Goal: Transaction & Acquisition: Purchase product/service

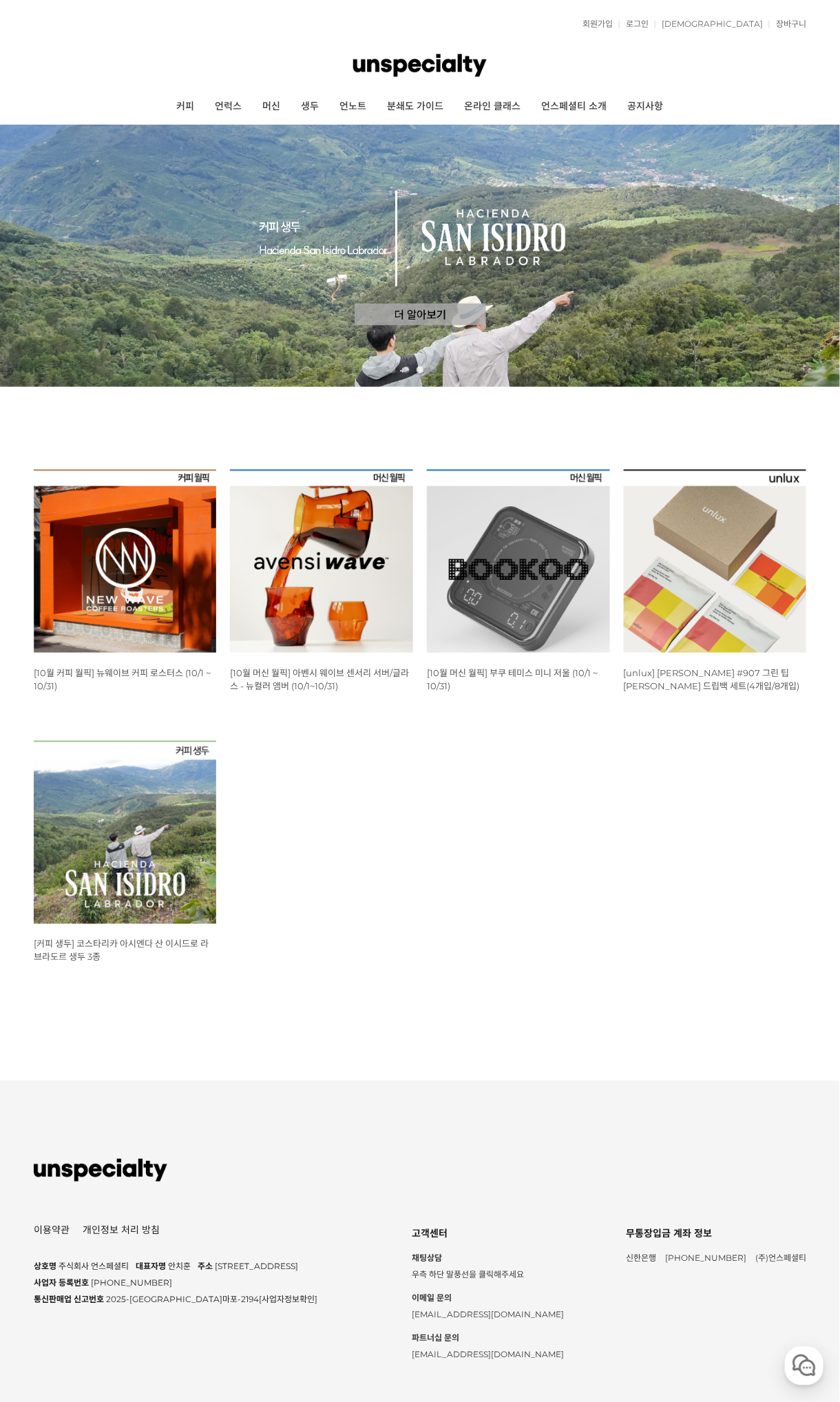
click at [125, 569] on img at bounding box center [126, 561] width 183 height 183
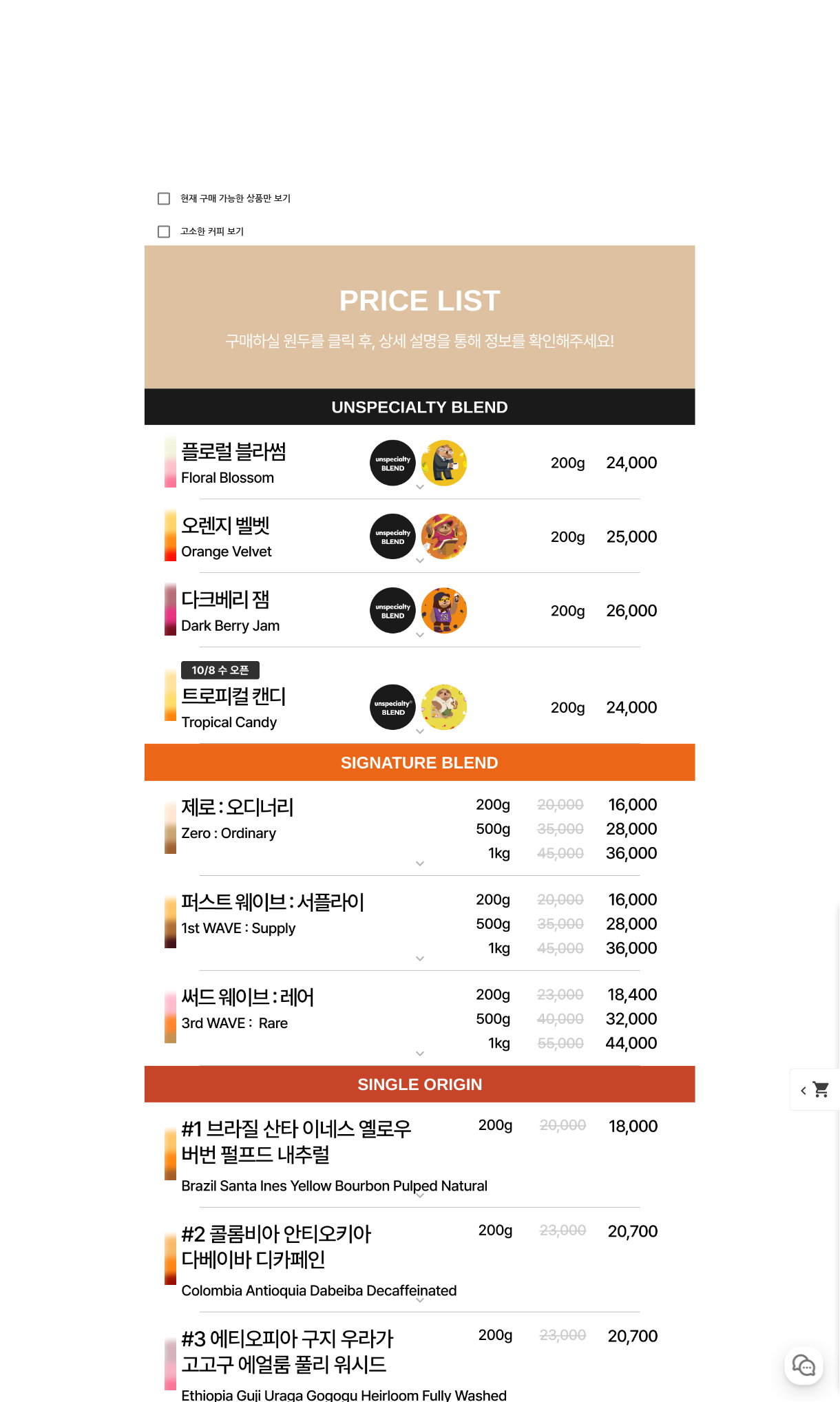
scroll to position [3545, 0]
click at [245, 464] on img at bounding box center [420, 464] width 551 height 74
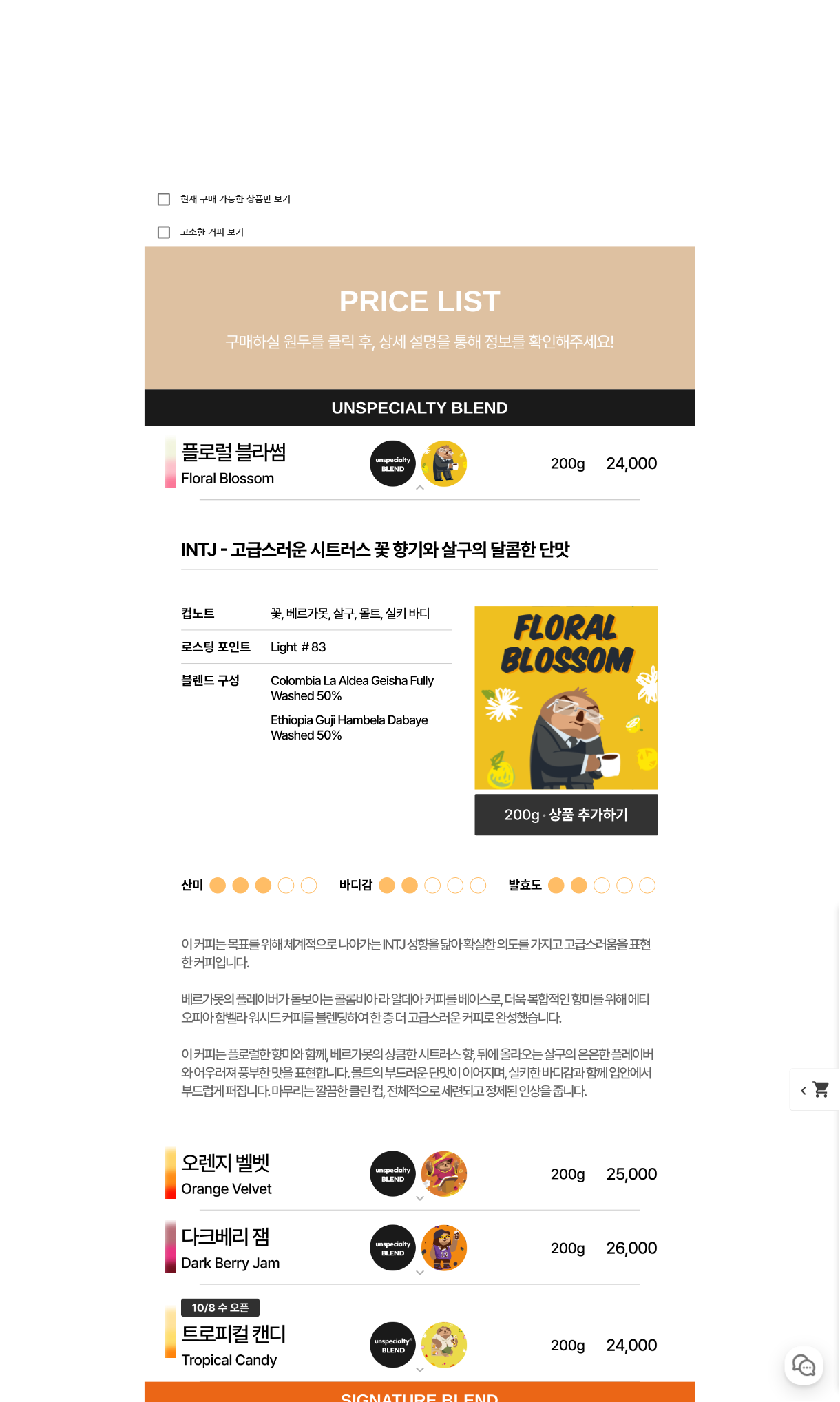
scroll to position [0, 0]
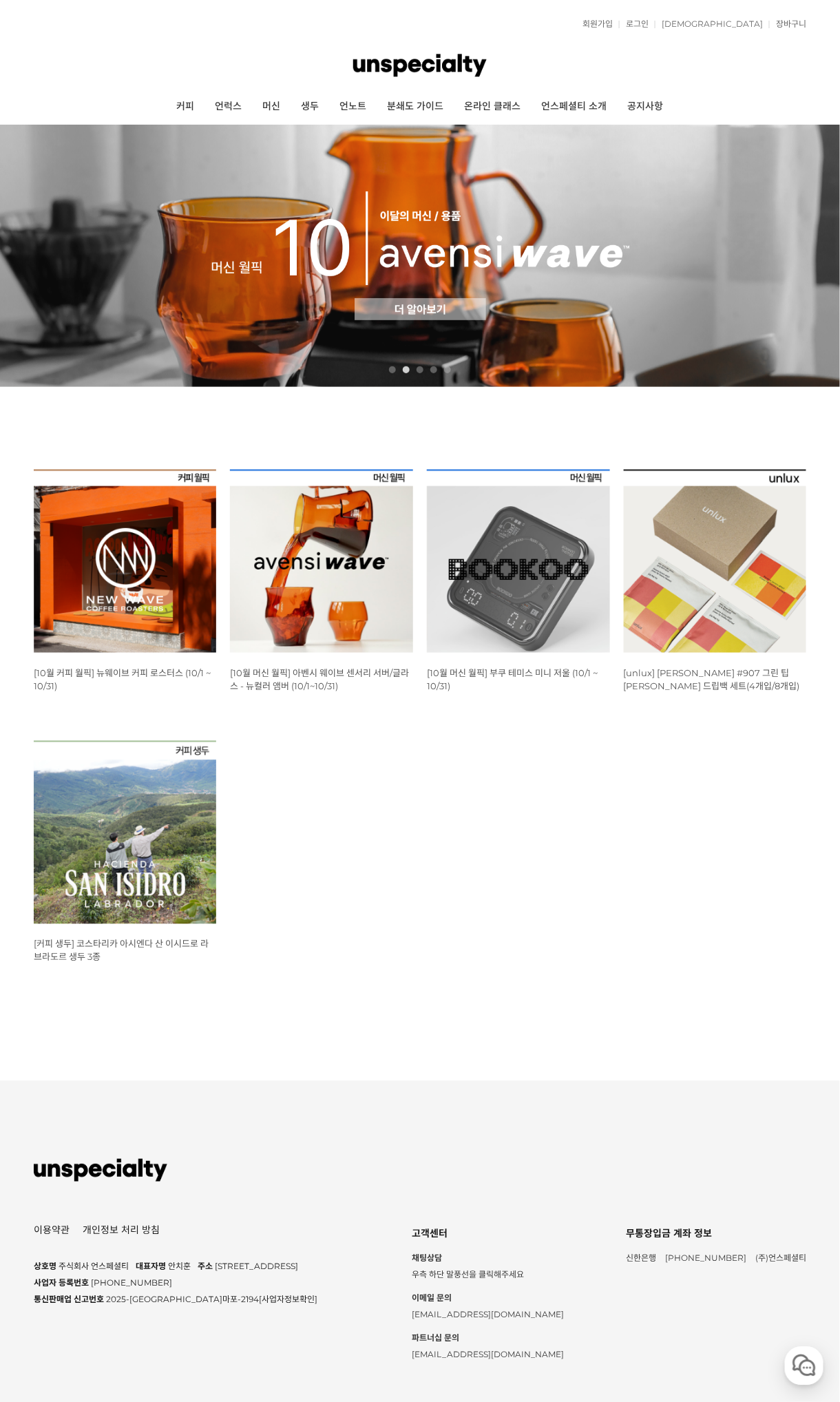
click at [130, 567] on img at bounding box center [126, 561] width 183 height 183
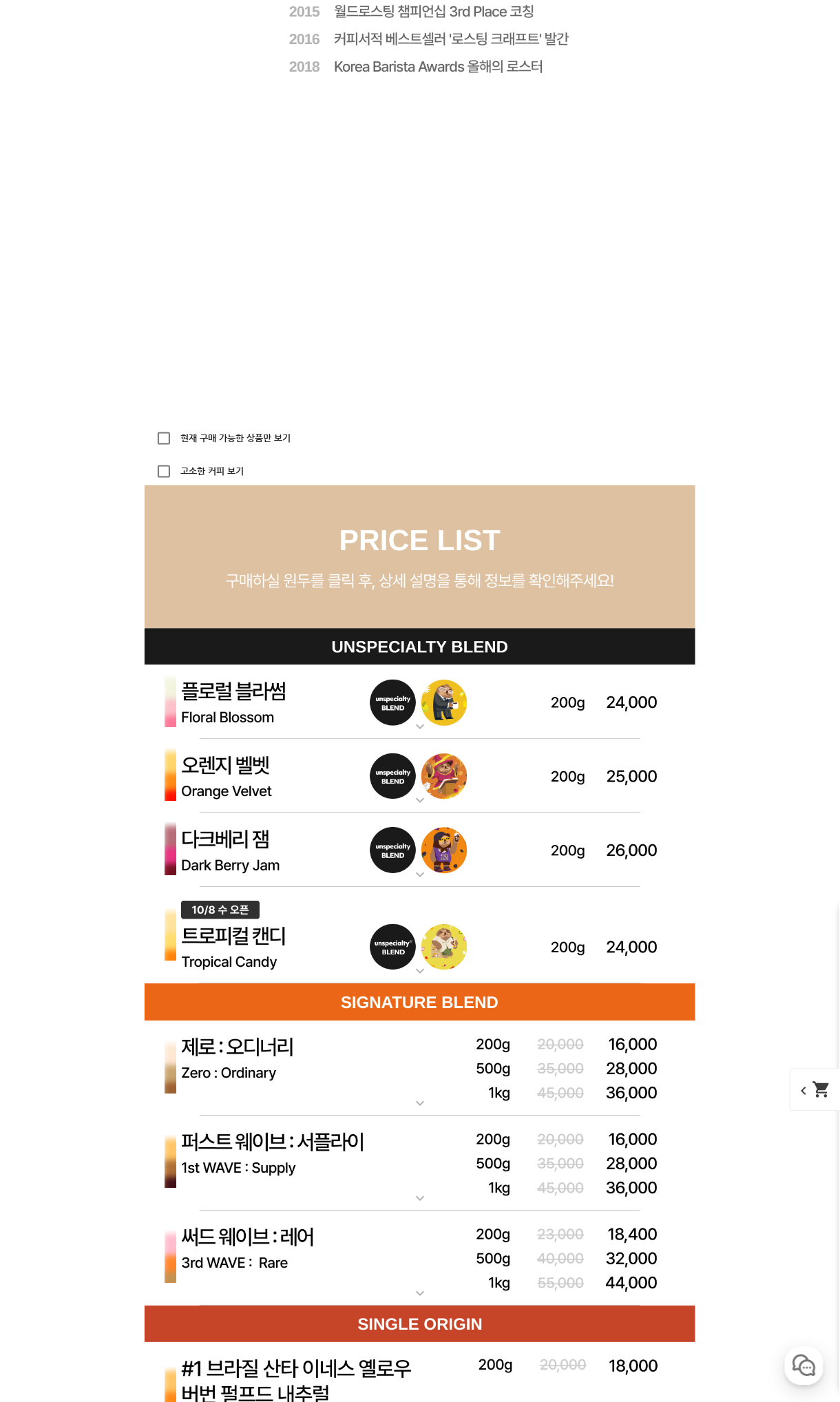
click at [259, 695] on img at bounding box center [420, 702] width 551 height 74
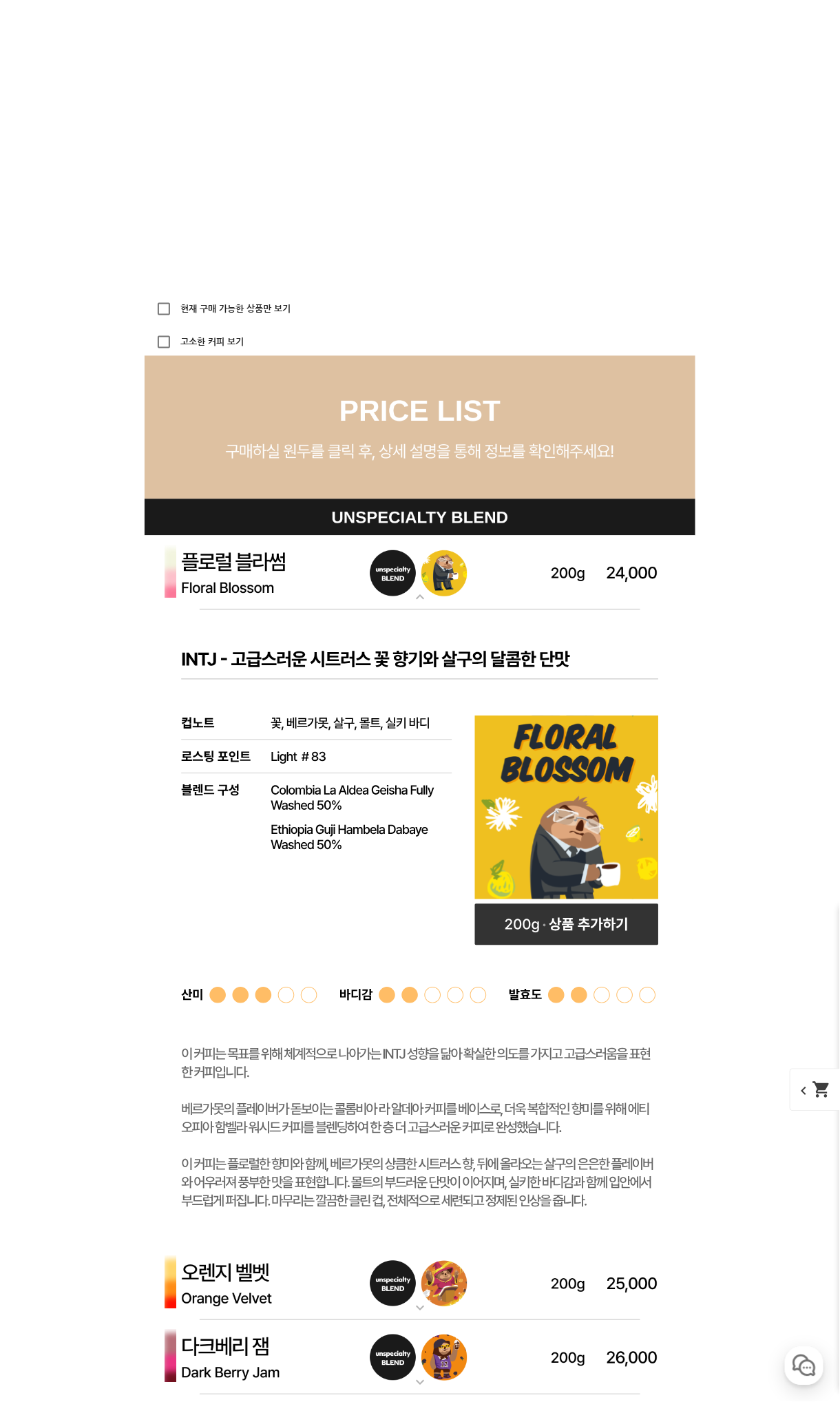
scroll to position [3443, 0]
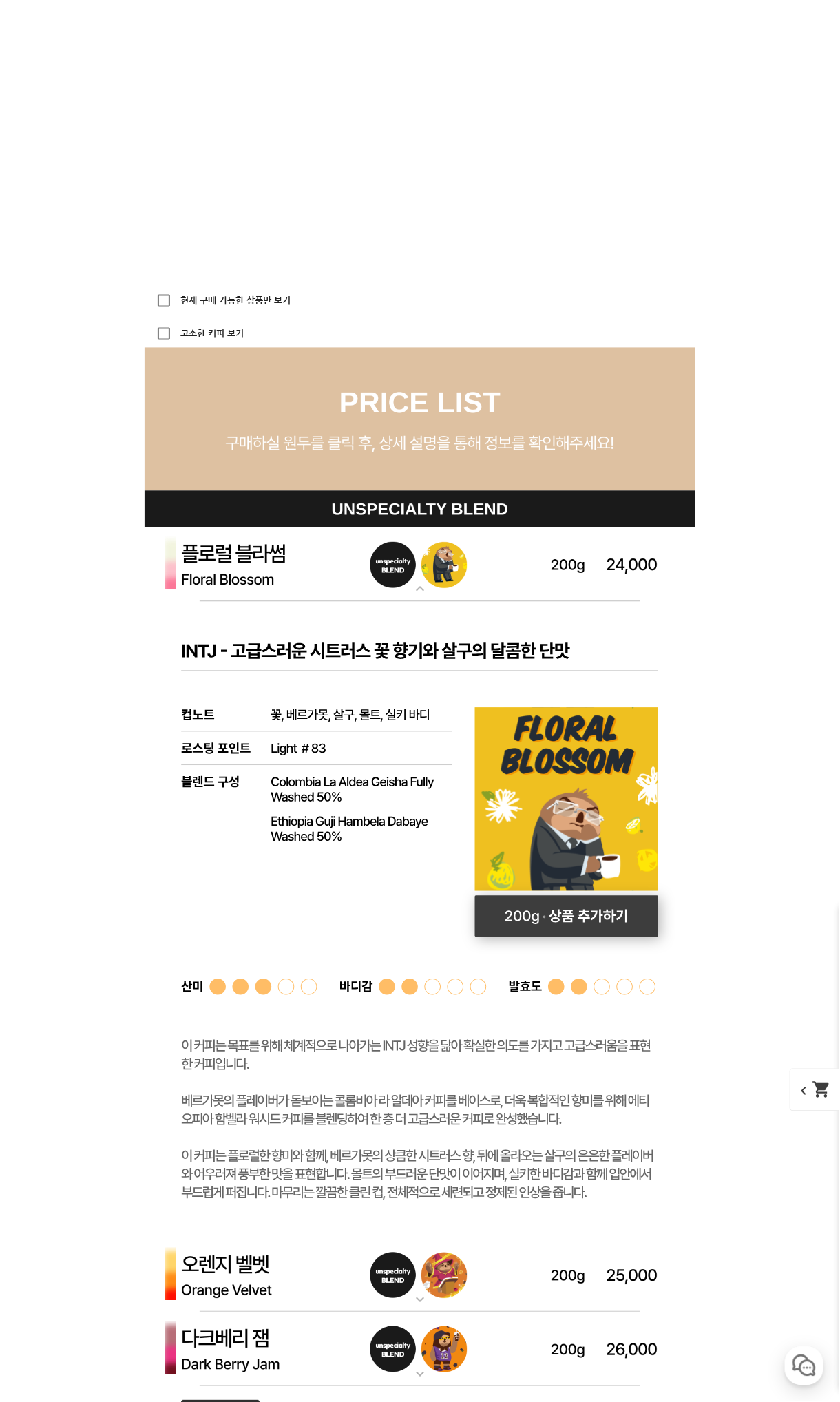
click at [521, 910] on rect at bounding box center [567, 916] width 184 height 42
select select "플로럴 블라썸 (언스페셜티 블렌드)"
select select "200g"
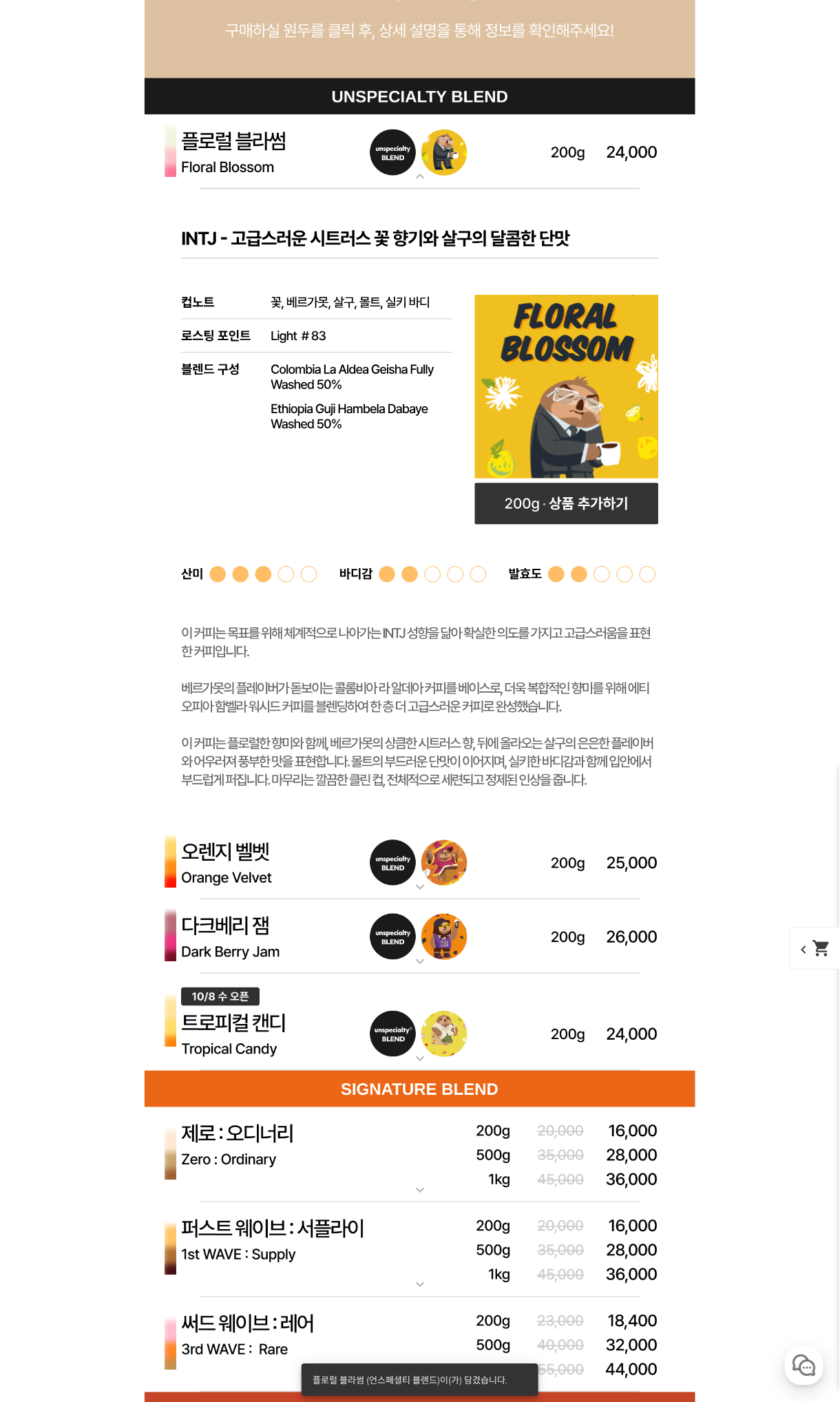
scroll to position [4063, 0]
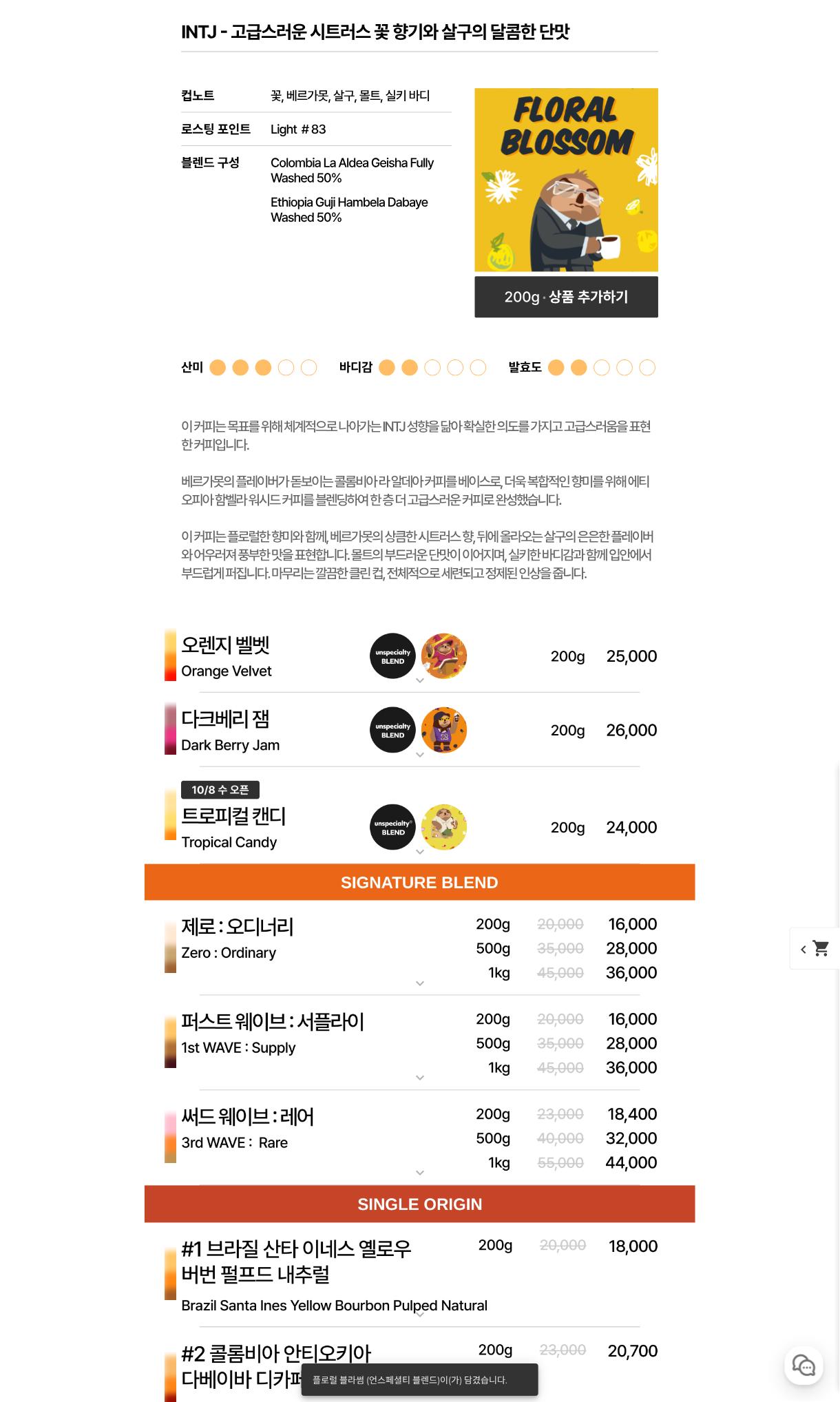
click at [312, 824] on img at bounding box center [420, 816] width 551 height 98
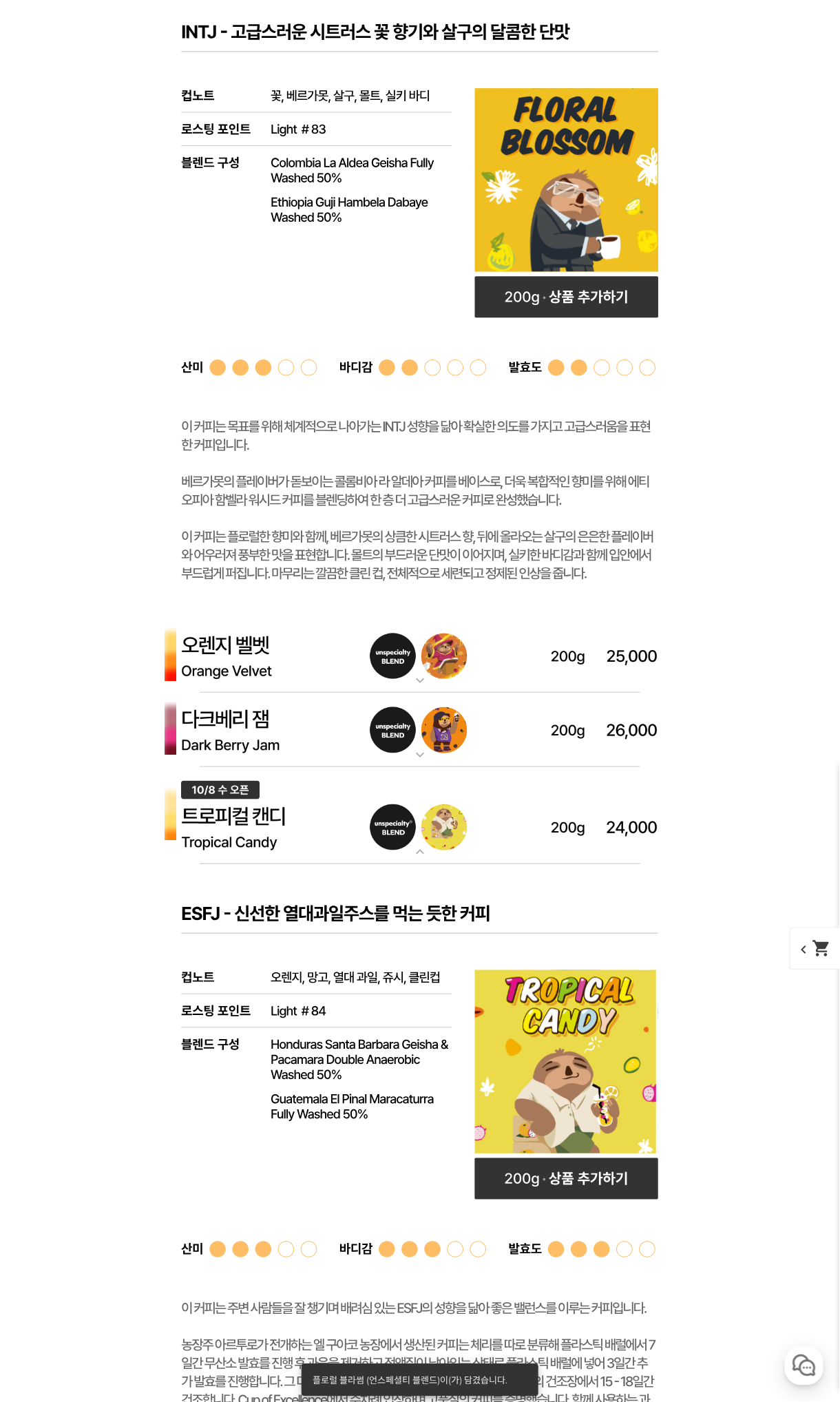
scroll to position [4201, 0]
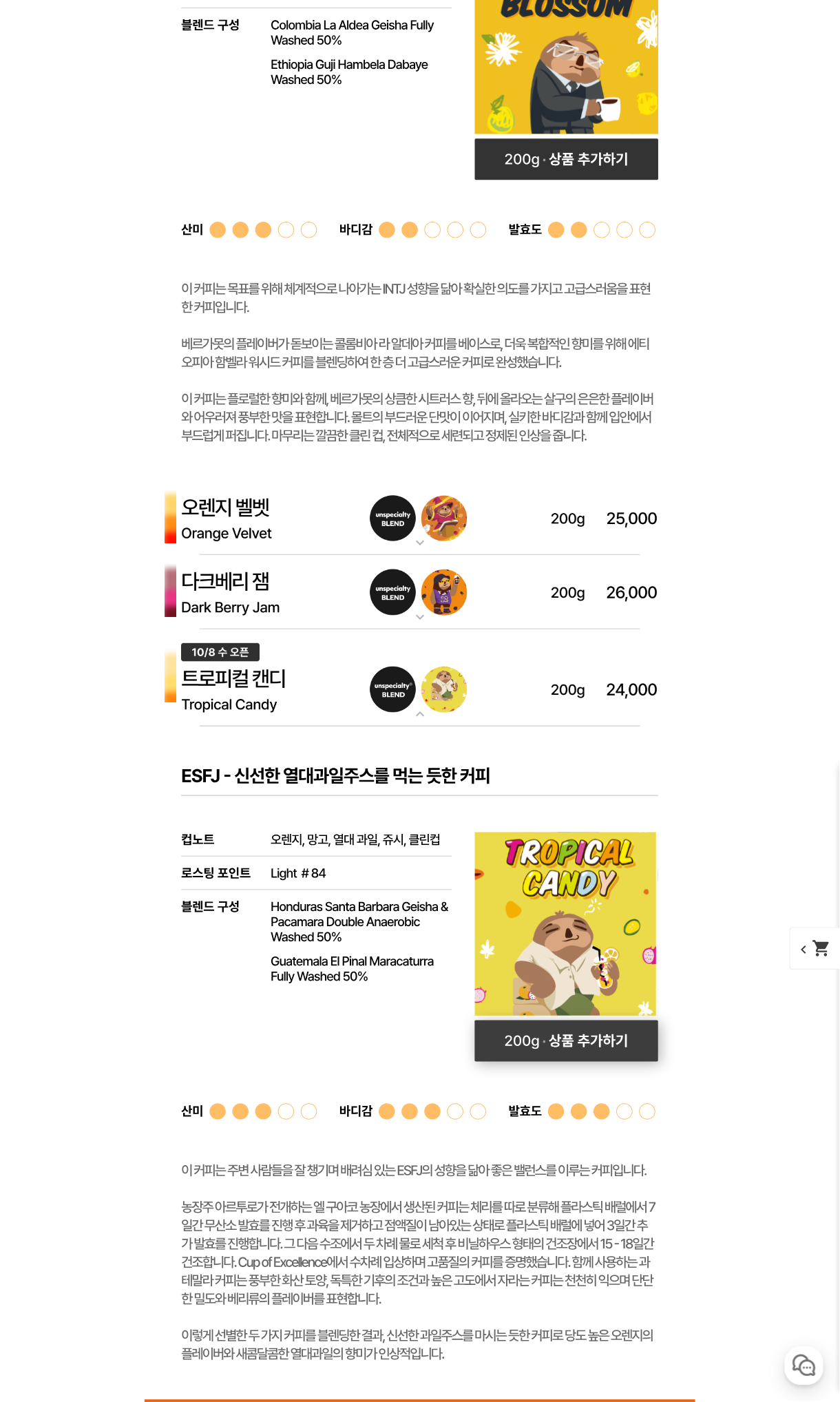
click at [517, 1035] on rect at bounding box center [567, 1041] width 184 height 42
select select "[10.8 오픈] 트로피컬 캔디 (언스페셜티 블렌드)"
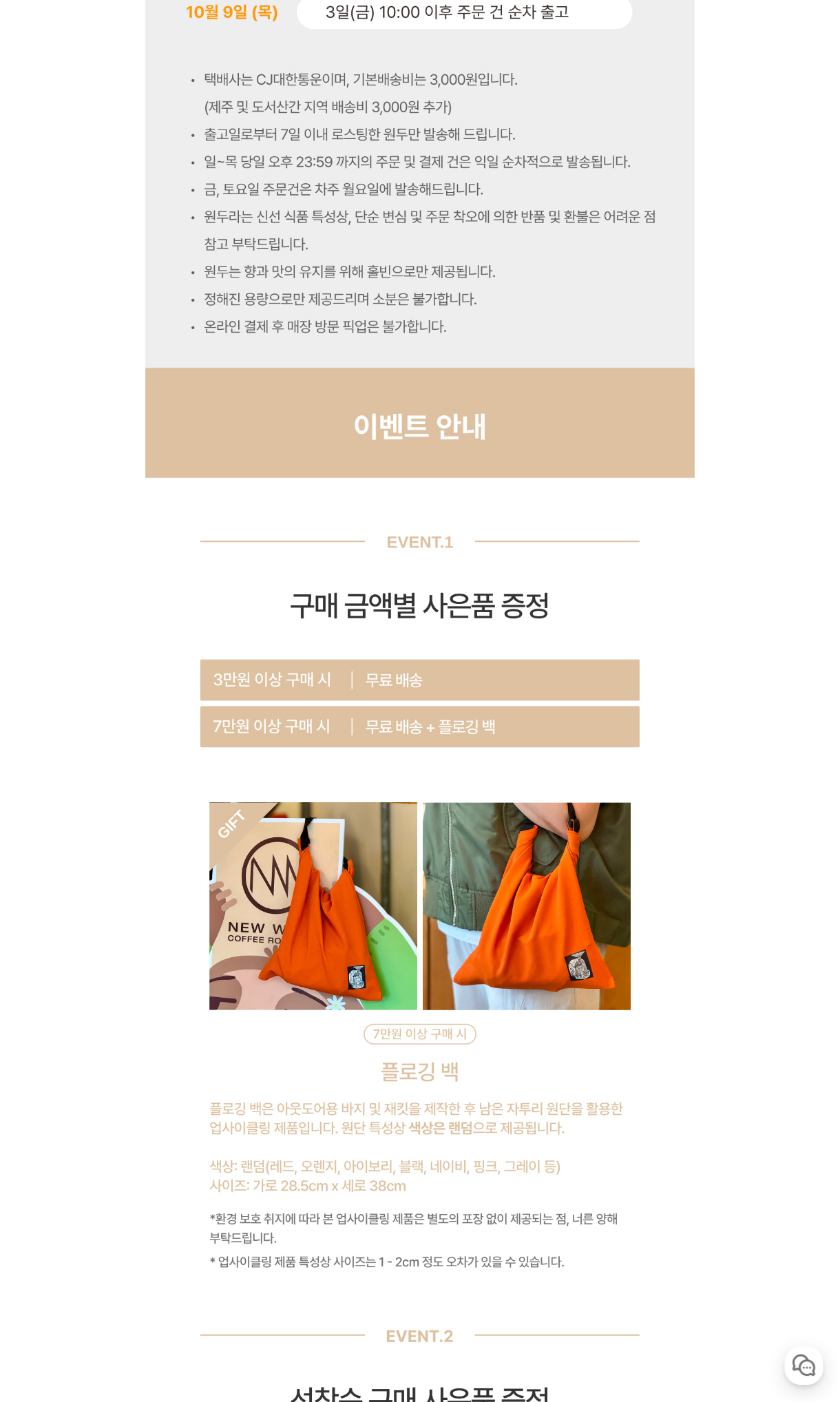
scroll to position [0, 0]
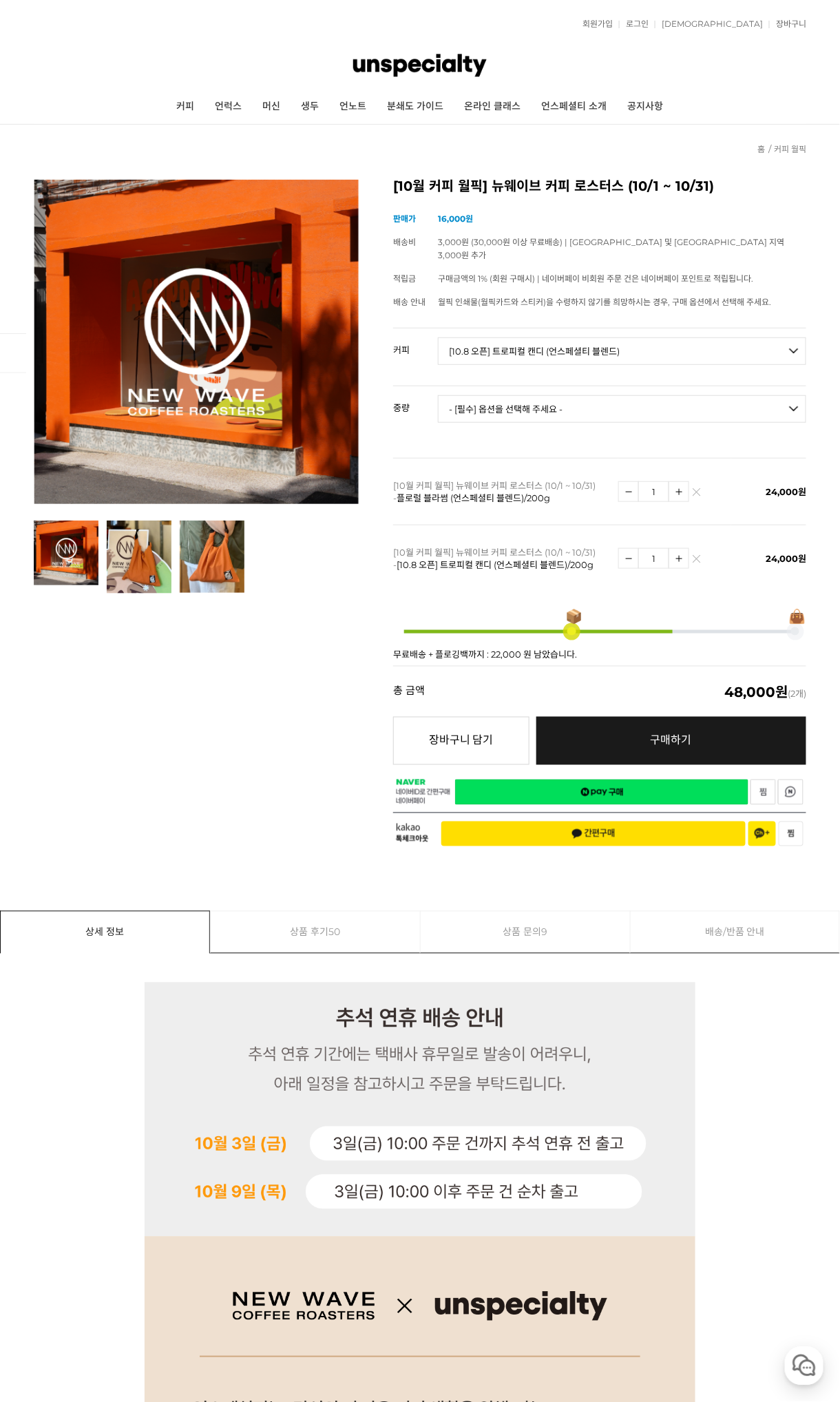
click at [522, 779] on link "네이버페이 구매하기" at bounding box center [601, 792] width 293 height 26
